Goal: Information Seeking & Learning: Learn about a topic

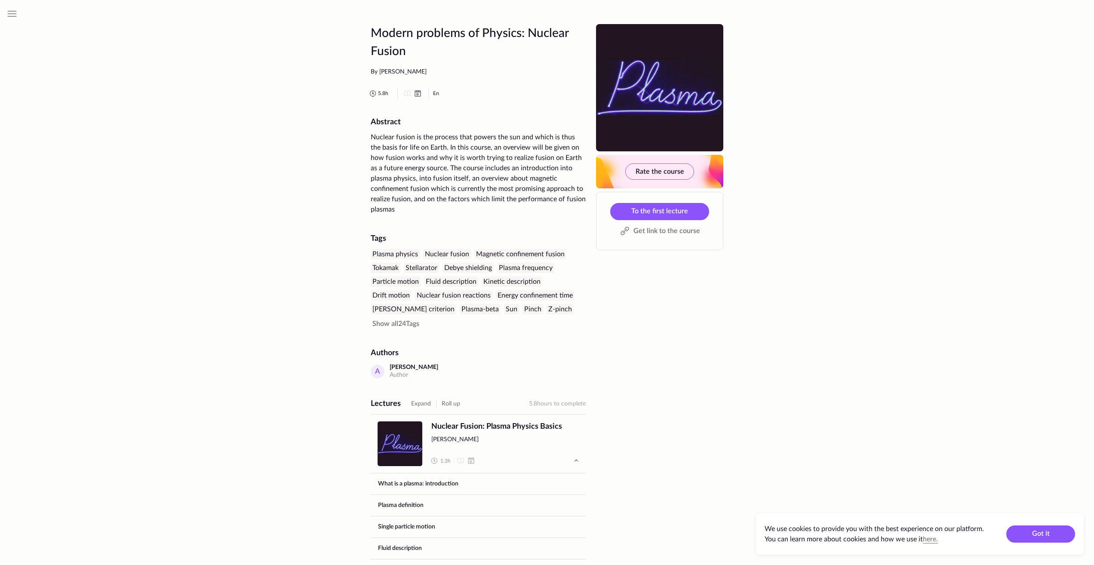
scroll to position [304, 0]
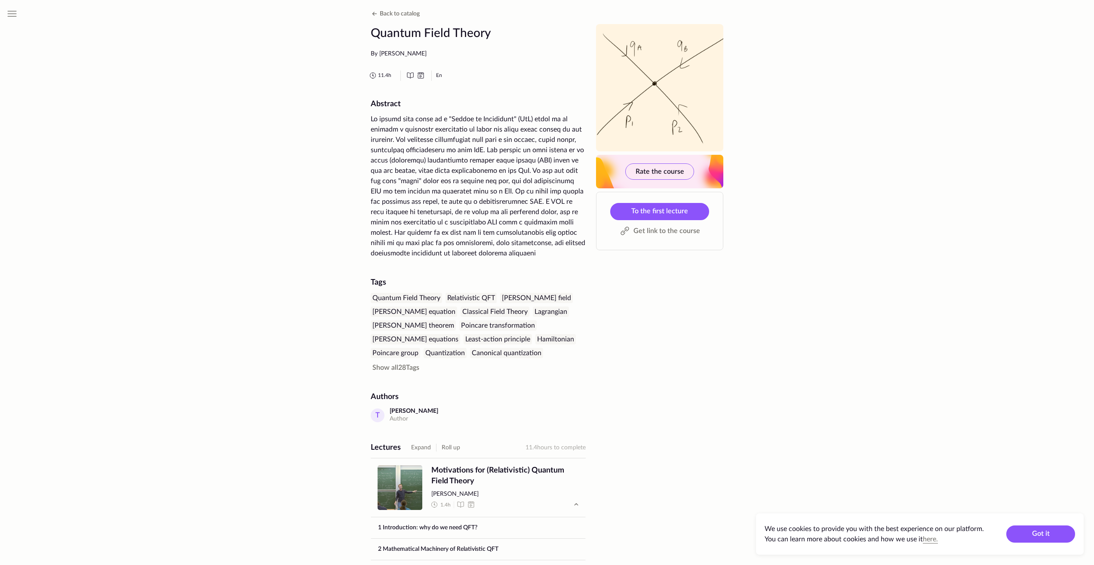
drag, startPoint x: 900, startPoint y: 169, endPoint x: 878, endPoint y: 139, distance: 37.1
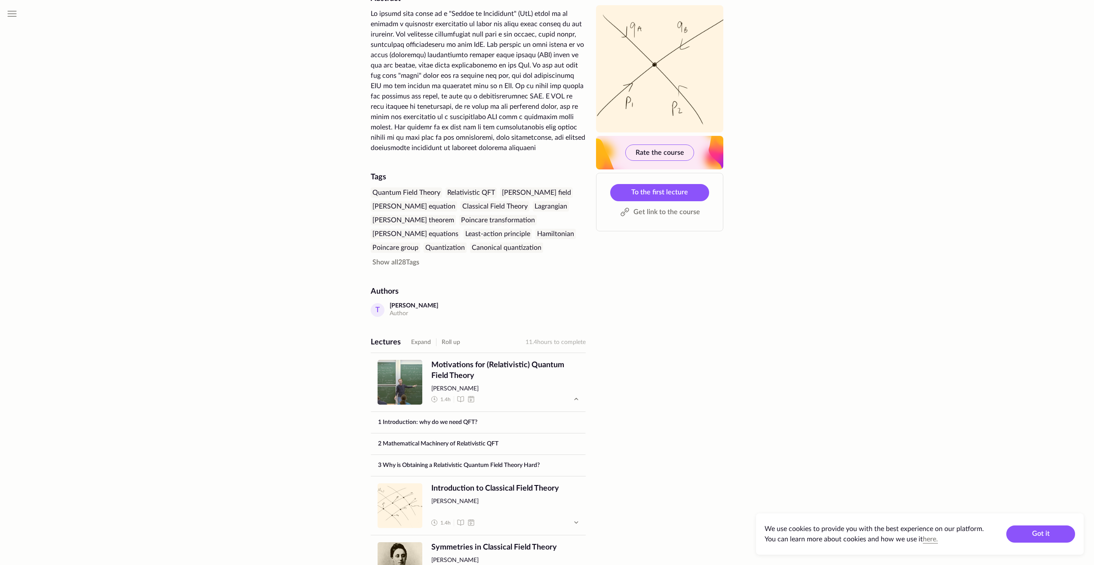
scroll to position [508, 0]
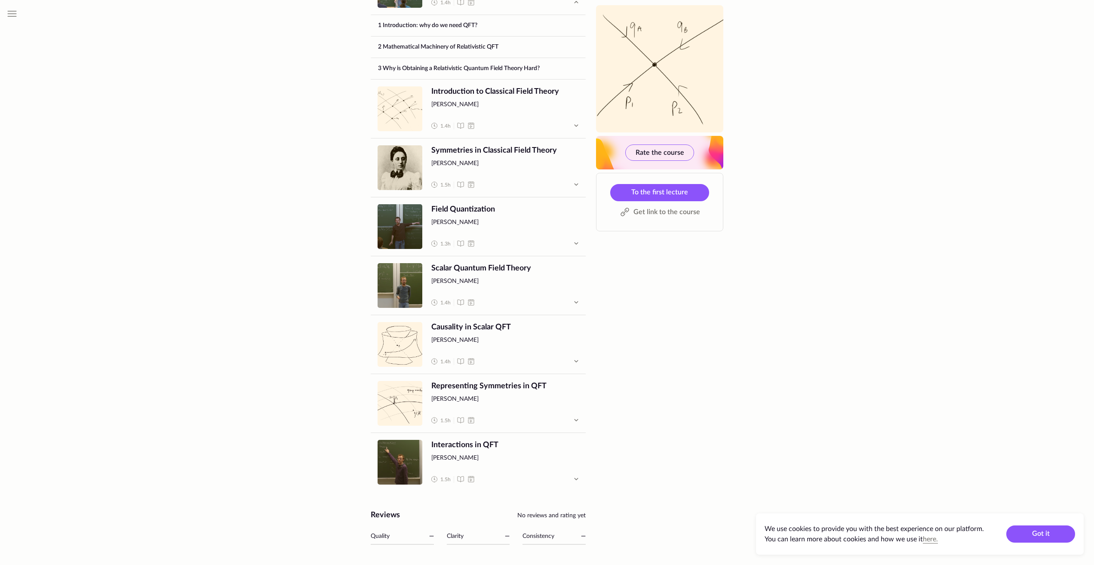
drag, startPoint x: 881, startPoint y: 147, endPoint x: 881, endPoint y: 284, distance: 137.6
